Goal: Task Accomplishment & Management: Complete application form

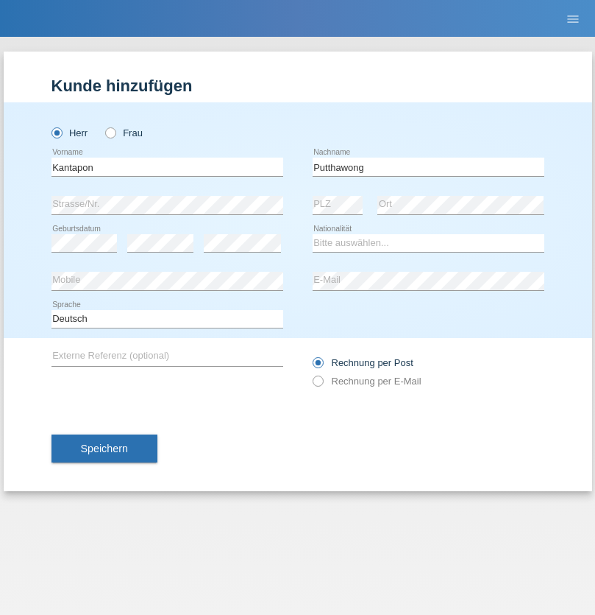
type input "Putthawong"
select select "CH"
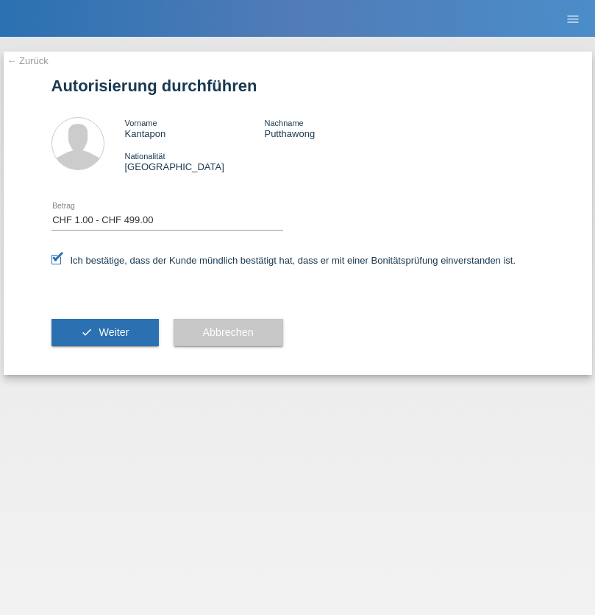
select select "1"
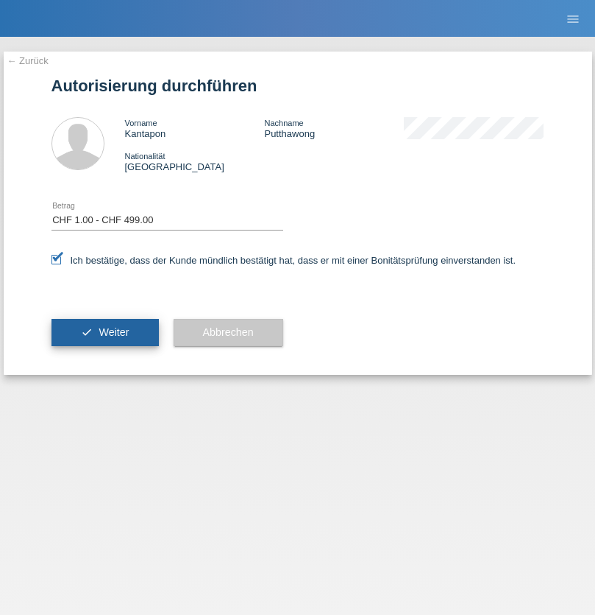
click at [105, 332] on span "Weiter" at bounding box center [114, 332] width 30 height 12
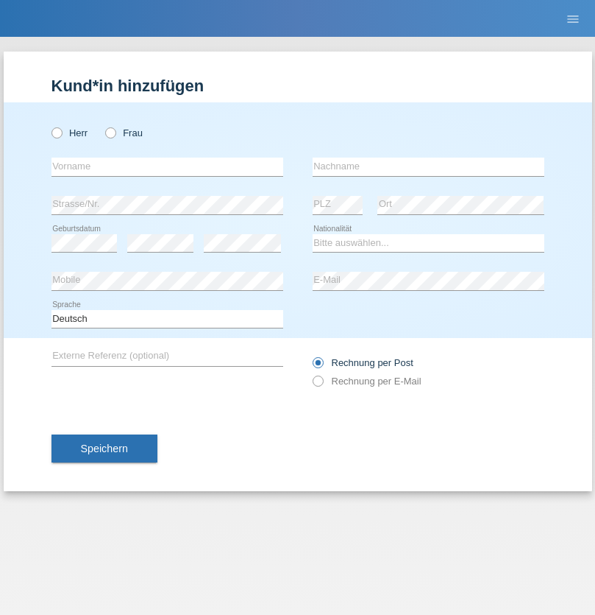
radio input "true"
click at [167, 166] on input "text" at bounding box center [168, 167] width 232 height 18
type input "Zeliha"
click at [428, 166] on input "text" at bounding box center [429, 167] width 232 height 18
type input "Alpullu"
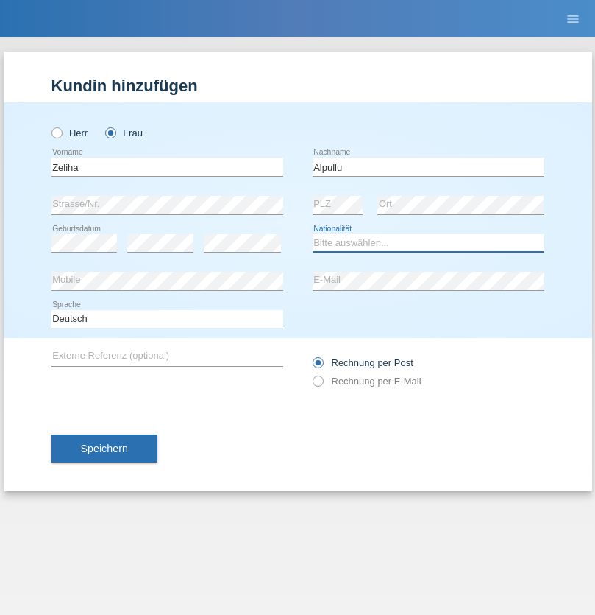
select select "TR"
select select "C"
select select "10"
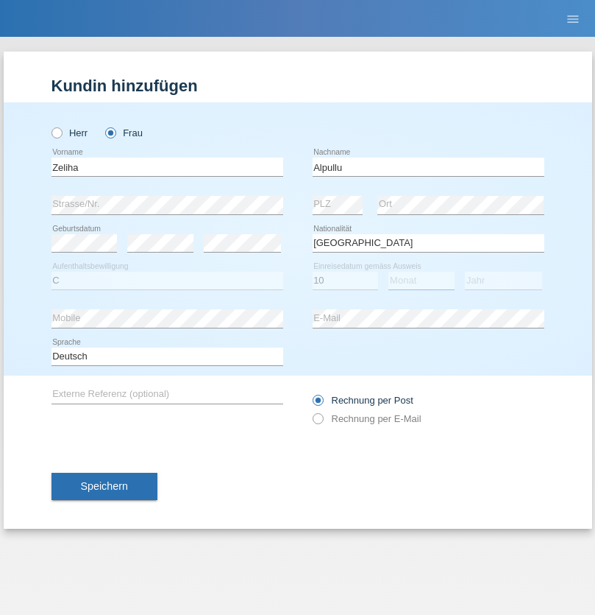
select select "12"
select select "2005"
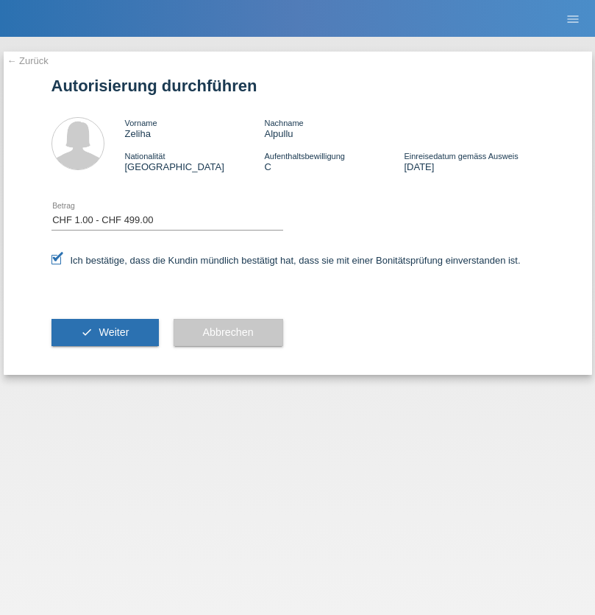
select select "1"
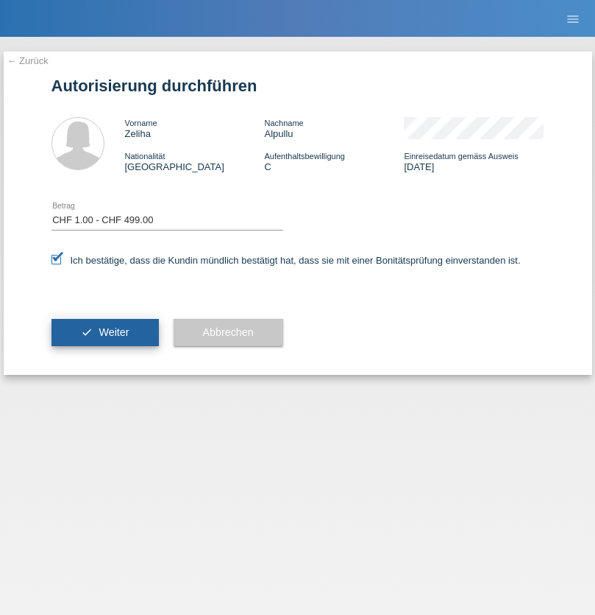
click at [105, 332] on span "Weiter" at bounding box center [114, 332] width 30 height 12
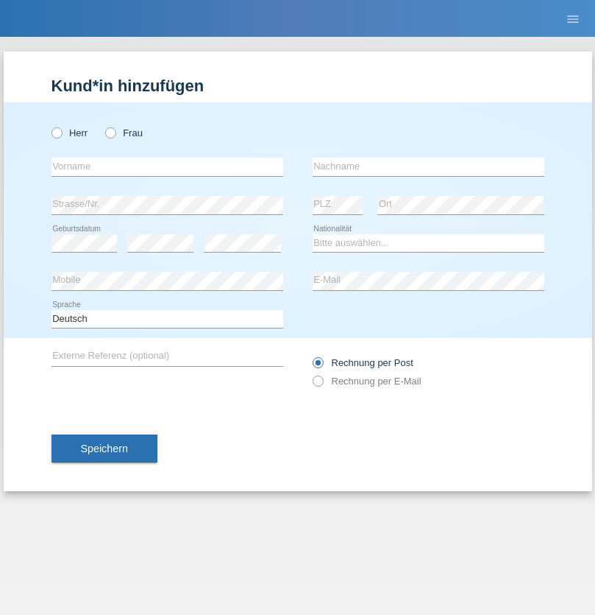
radio input "true"
click at [167, 166] on input "text" at bounding box center [168, 167] width 232 height 18
type input "Nuri"
click at [428, 166] on input "text" at bounding box center [429, 167] width 232 height 18
type input "[PERSON_NAME]"
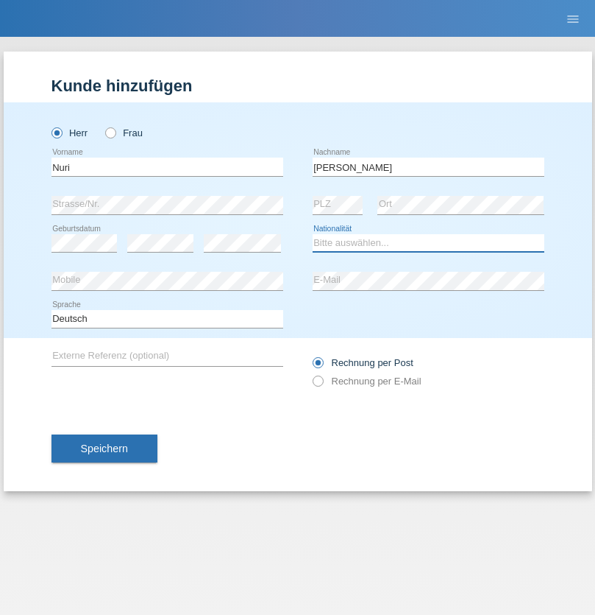
select select "CH"
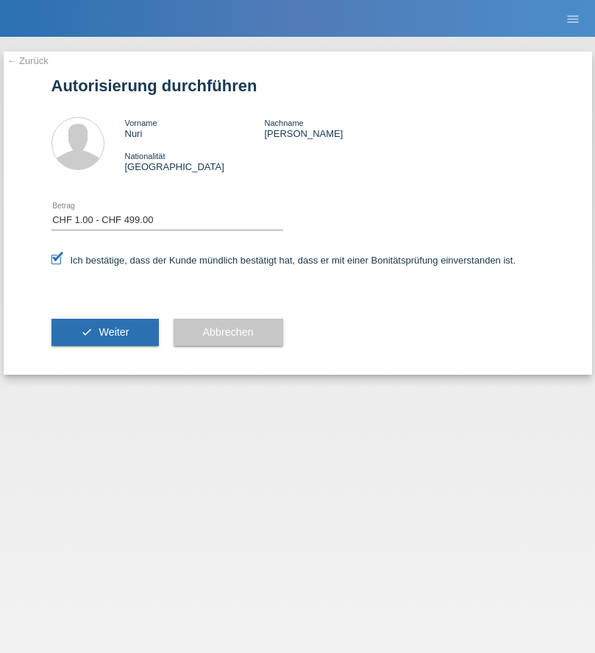
select select "1"
click at [105, 332] on span "Weiter" at bounding box center [114, 332] width 30 height 12
